Goal: Transaction & Acquisition: Purchase product/service

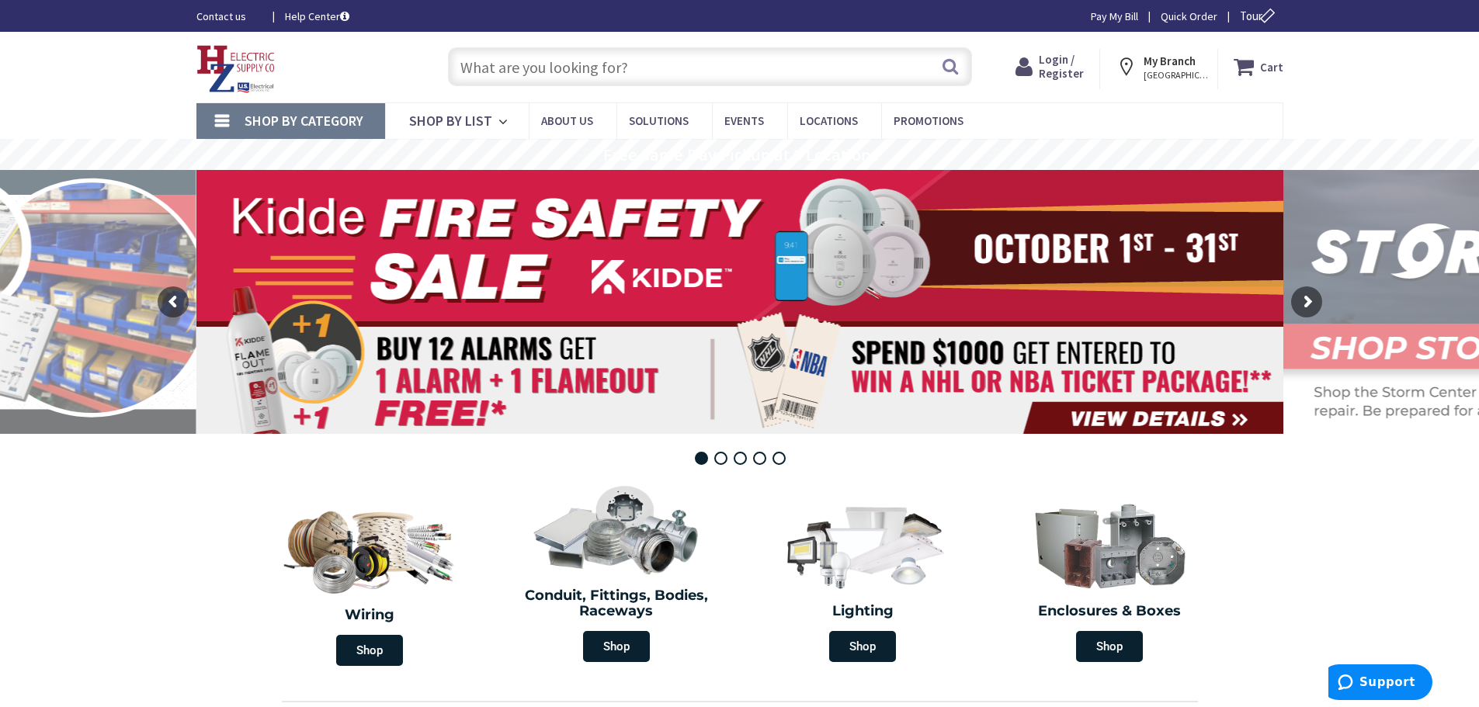
click at [1055, 69] on span "Login / Register" at bounding box center [1061, 66] width 45 height 29
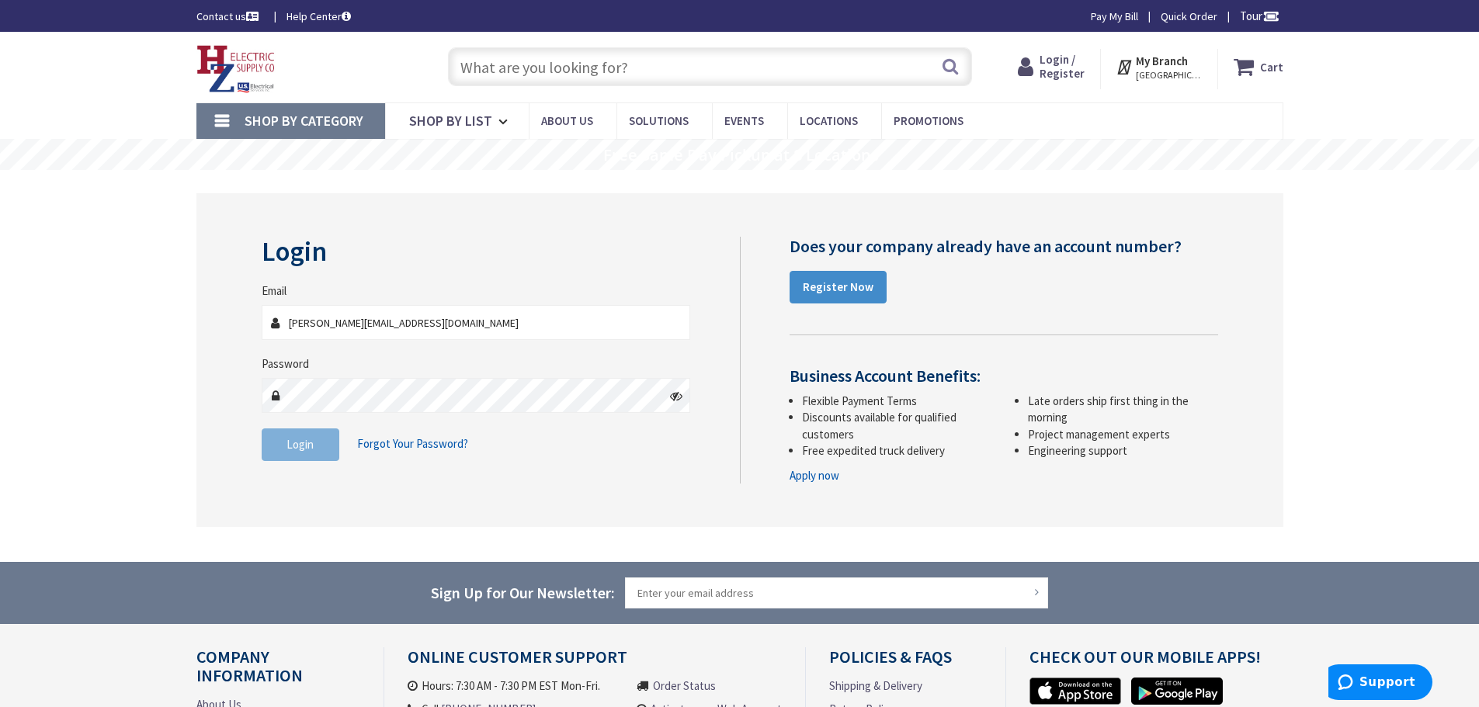
type input "[PERSON_NAME][EMAIL_ADDRESS][DOMAIN_NAME]"
click at [288, 450] on span "Login" at bounding box center [299, 444] width 27 height 15
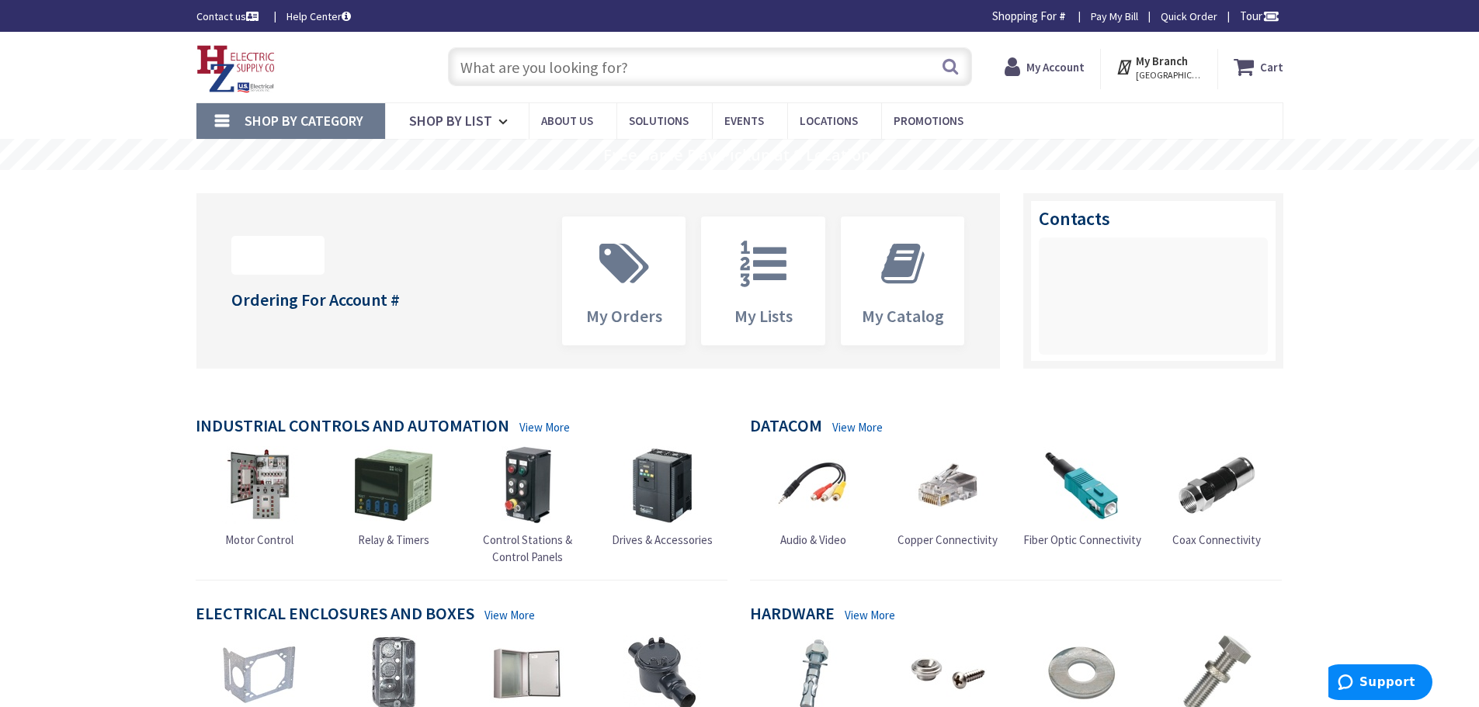
click at [577, 67] on input "text" at bounding box center [710, 66] width 524 height 39
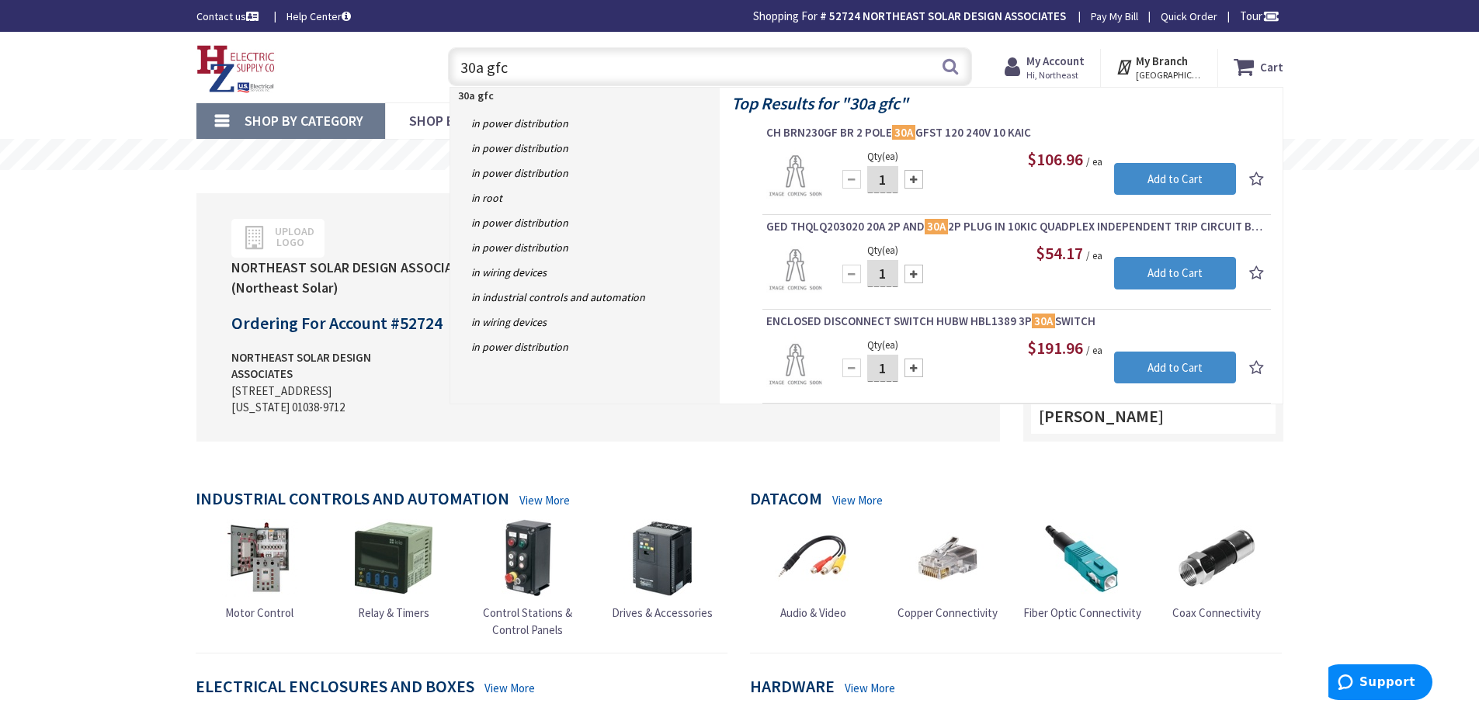
type input "30a gfci"
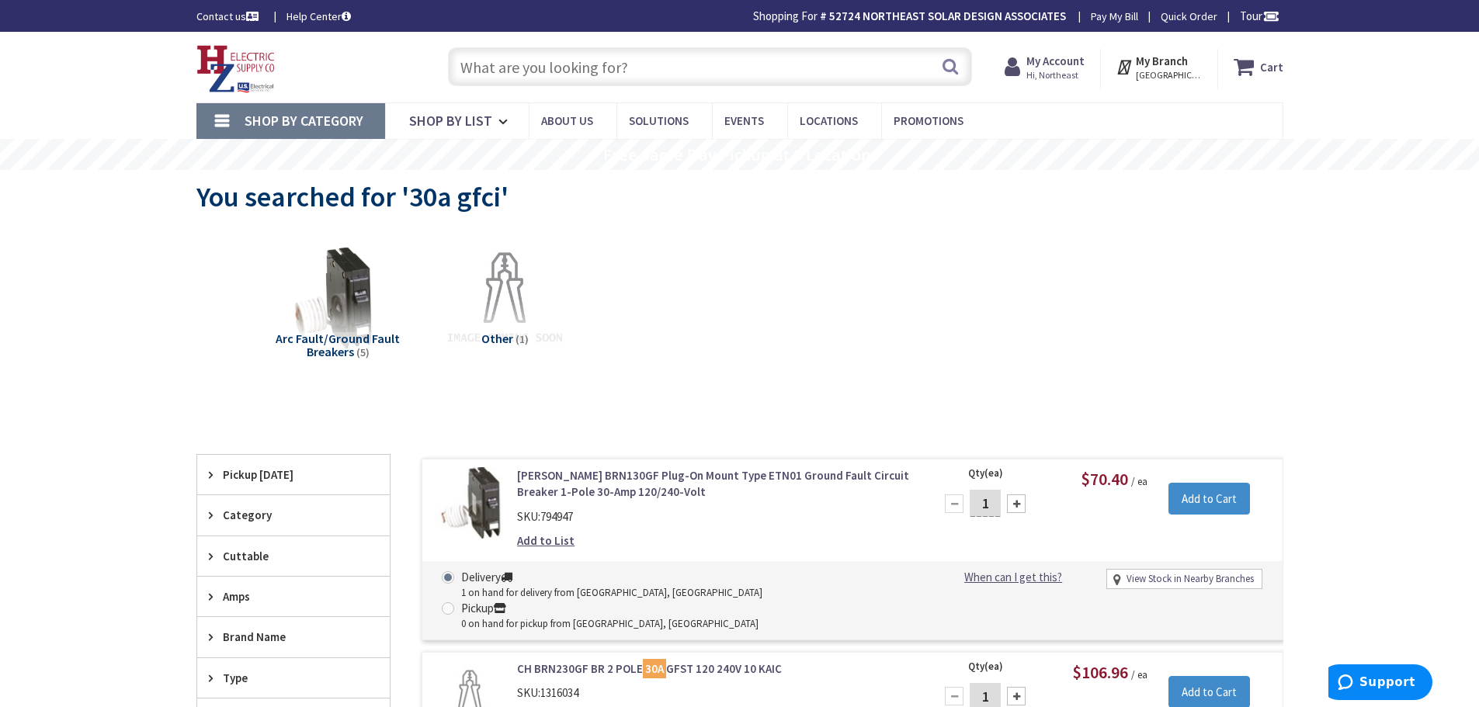
click at [554, 70] on input "text" at bounding box center [710, 66] width 524 height 39
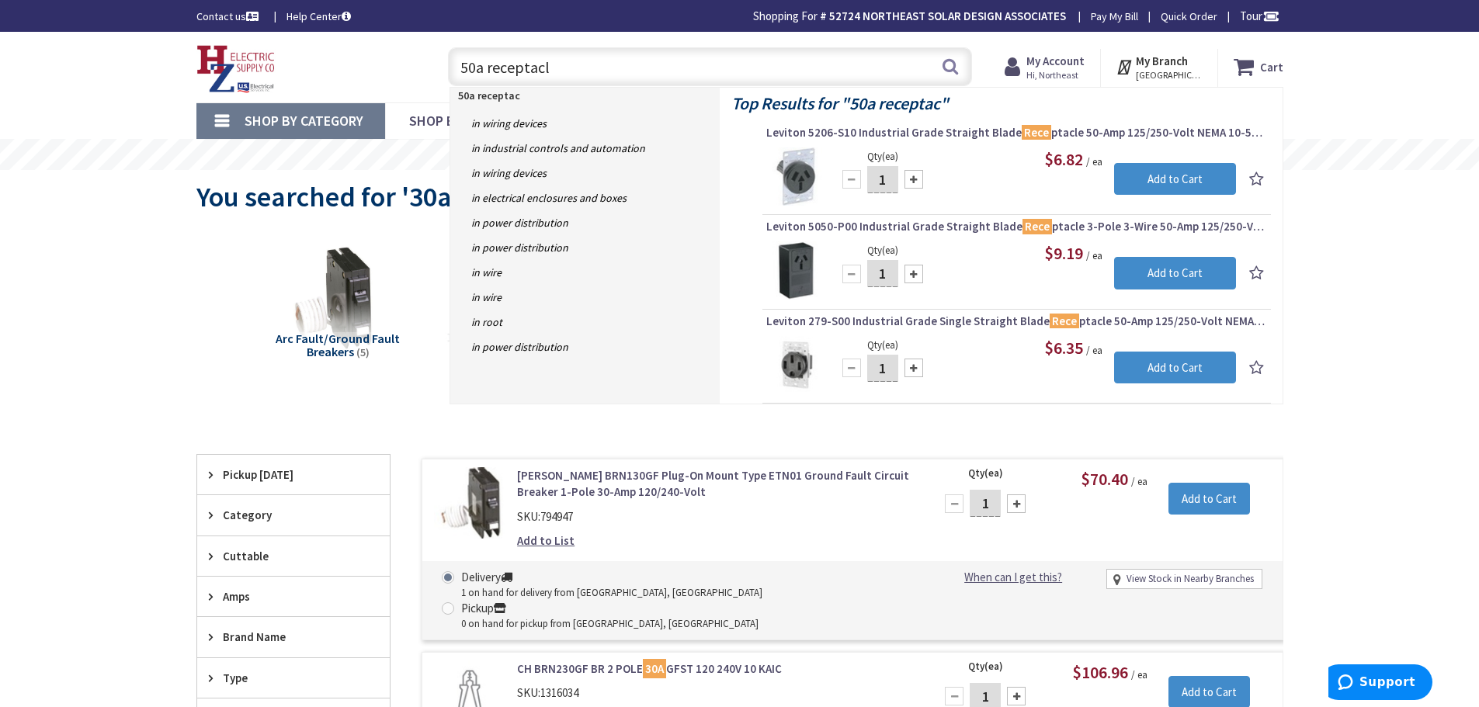
type input "50a receptacle"
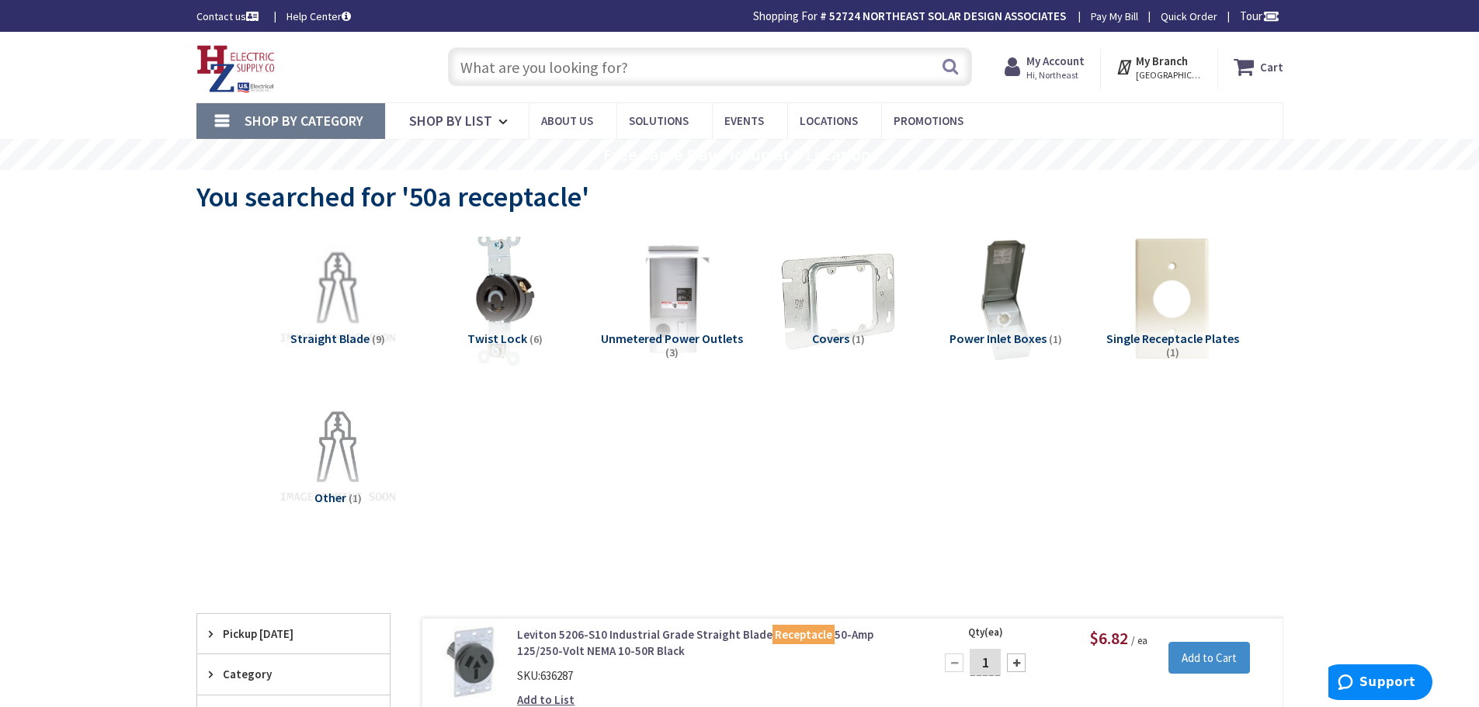
click at [500, 301] on img at bounding box center [504, 299] width 140 height 140
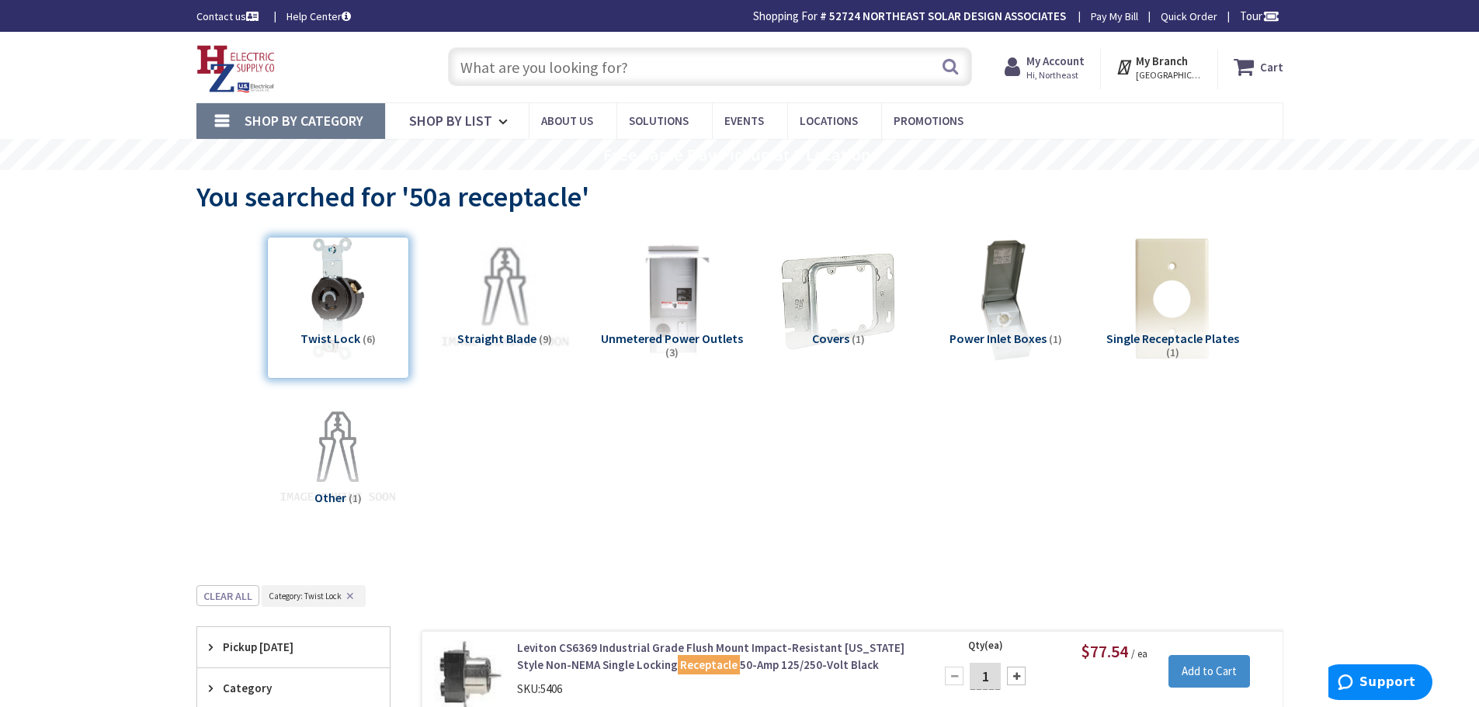
click at [495, 306] on img at bounding box center [504, 299] width 140 height 140
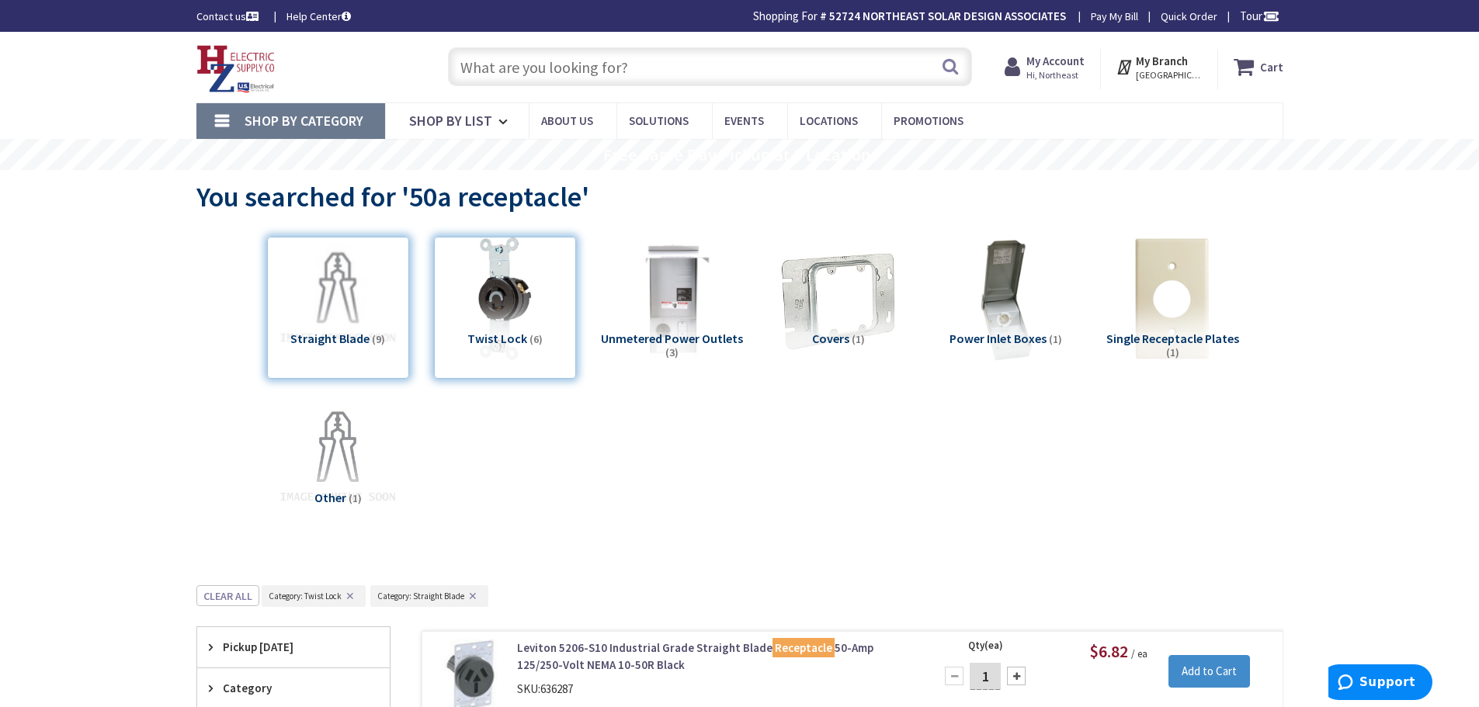
click at [551, 71] on input "text" at bounding box center [710, 66] width 524 height 39
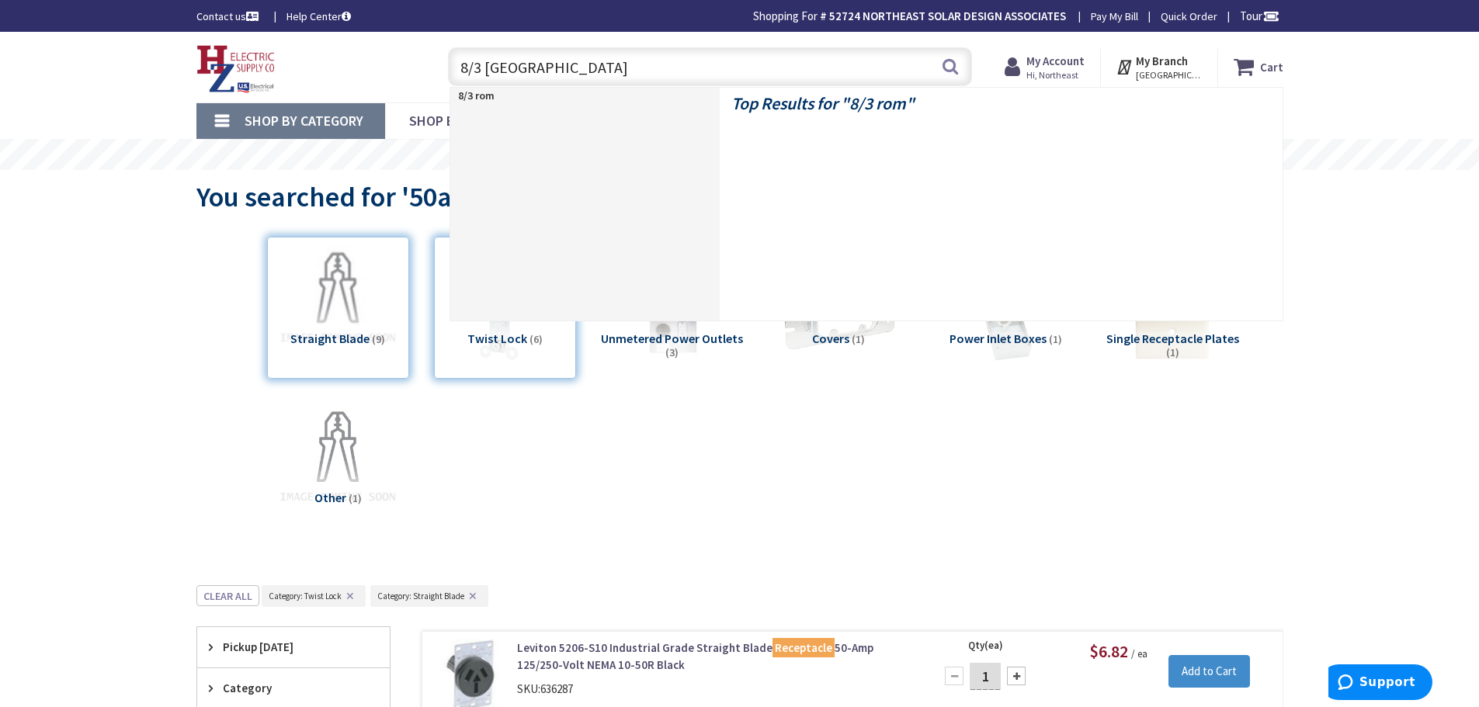
type input "8/3 romex"
